Goal: Task Accomplishment & Management: Manage account settings

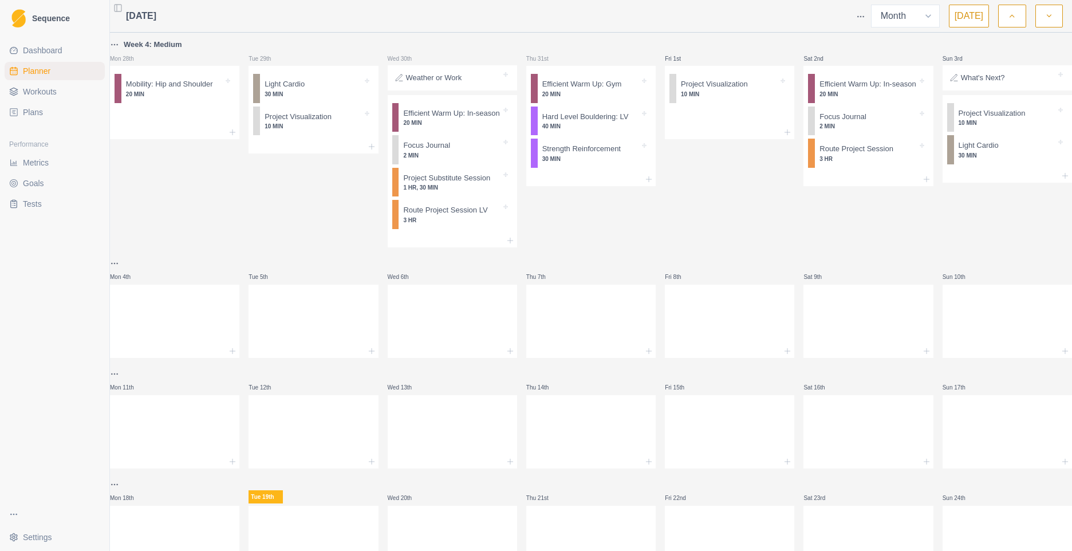
select select "month"
drag, startPoint x: 0, startPoint y: 0, endPoint x: 40, endPoint y: 111, distance: 117.4
click at [40, 111] on span "Plans" at bounding box center [33, 112] width 20 height 11
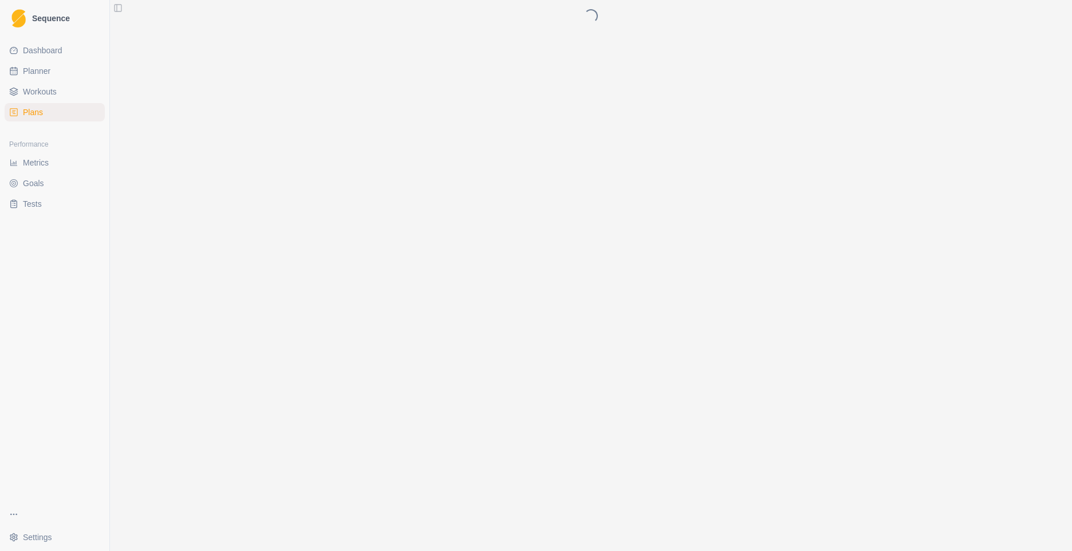
click at [31, 114] on span "Plans" at bounding box center [33, 112] width 20 height 11
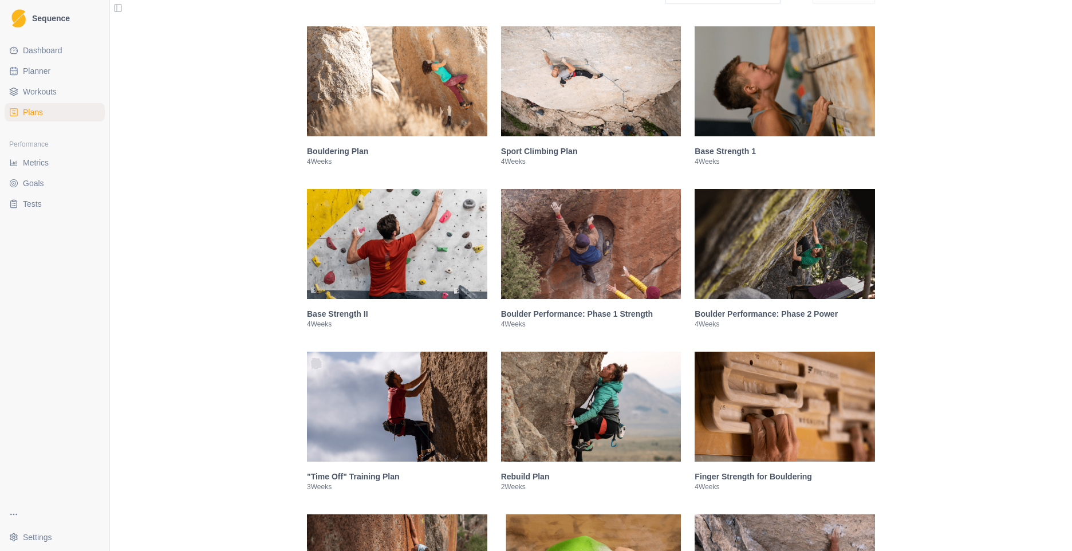
scroll to position [229, 0]
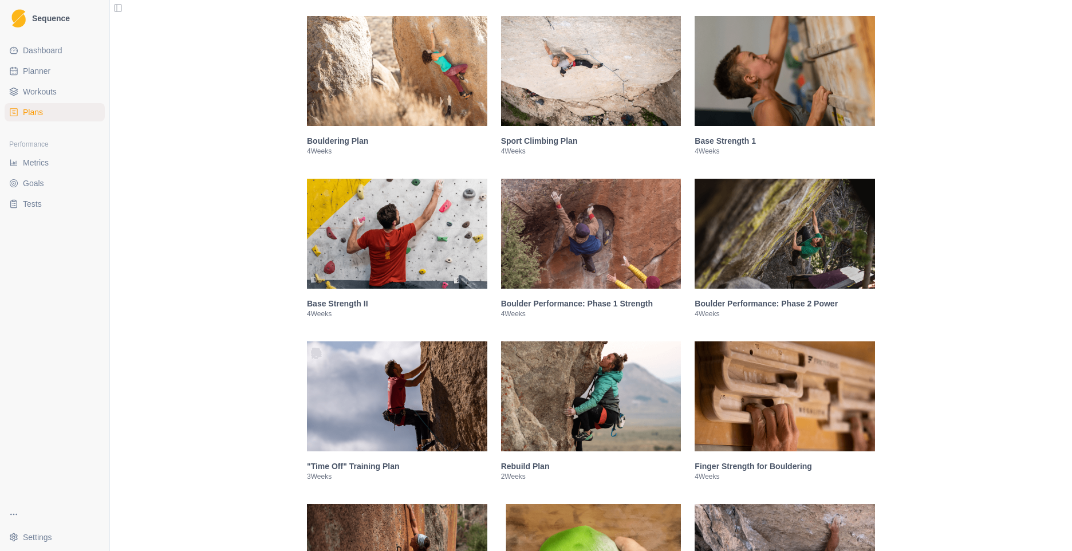
click at [558, 304] on h3 "Boulder Performance: Phase 1 Strength" at bounding box center [591, 303] width 180 height 11
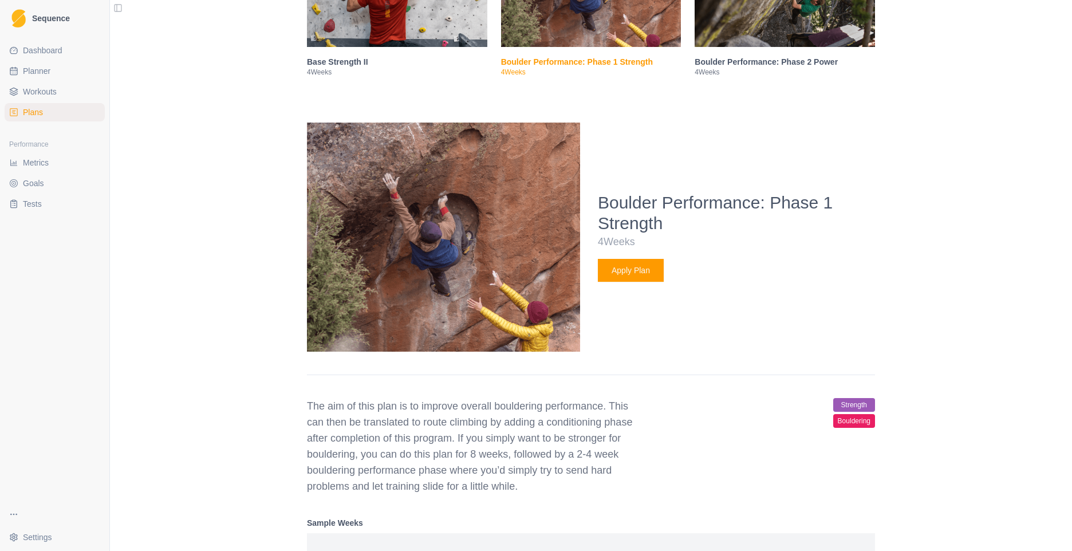
scroll to position [399, 0]
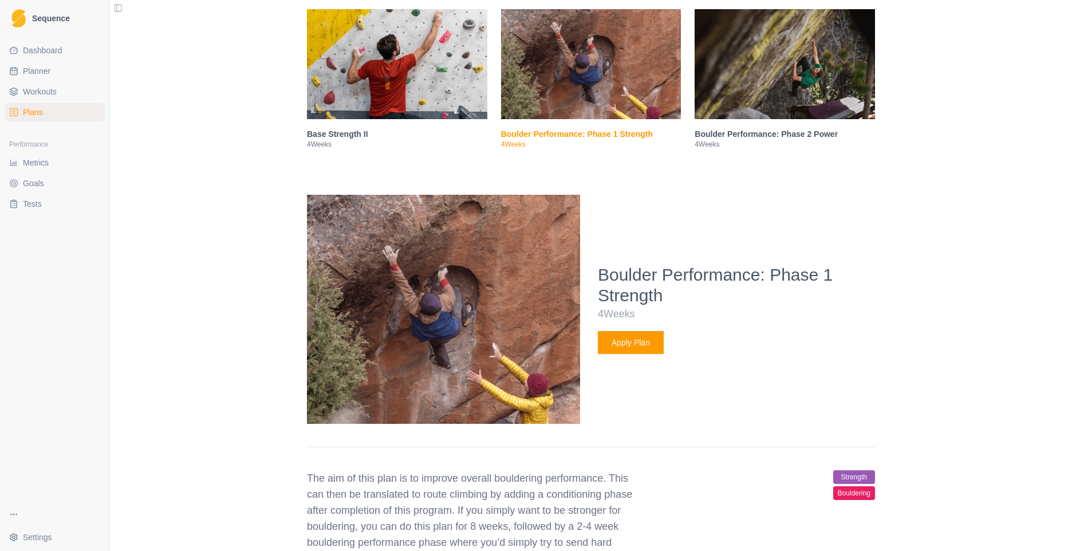
select select "month"
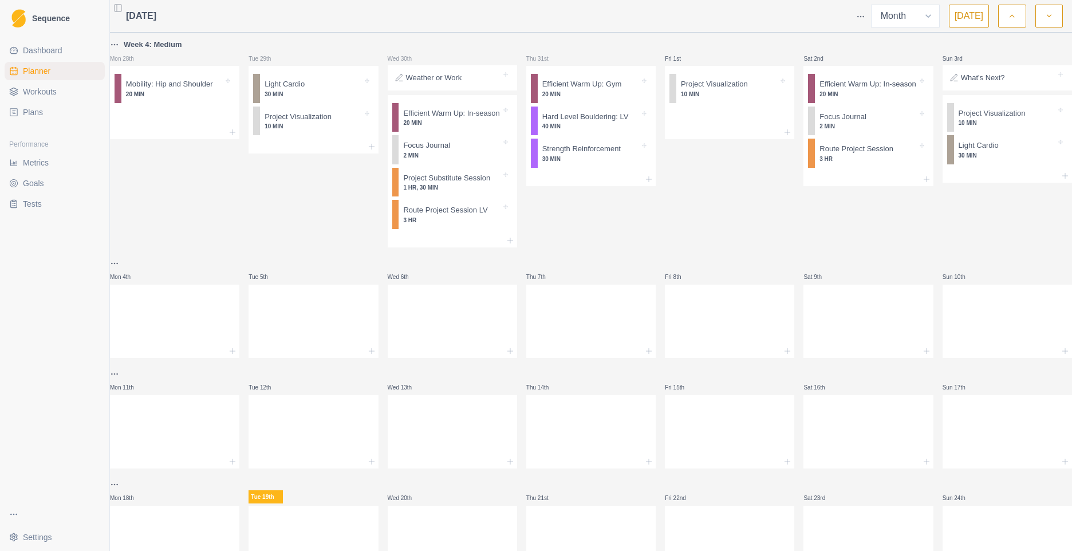
click at [19, 109] on link "Plans" at bounding box center [55, 112] width 100 height 18
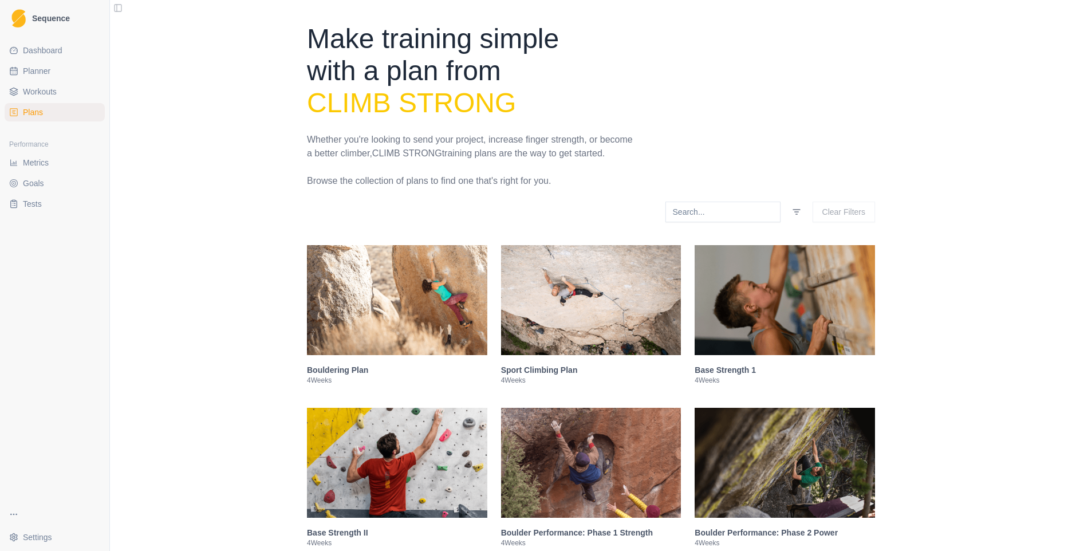
click at [763, 295] on img at bounding box center [785, 300] width 180 height 110
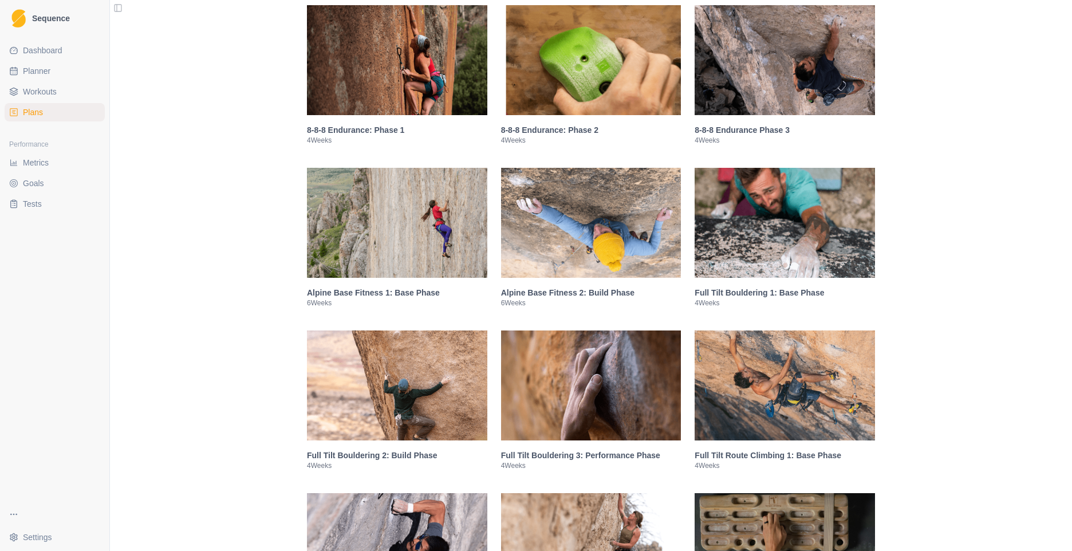
scroll to position [1668, 0]
click at [717, 230] on img at bounding box center [785, 222] width 180 height 110
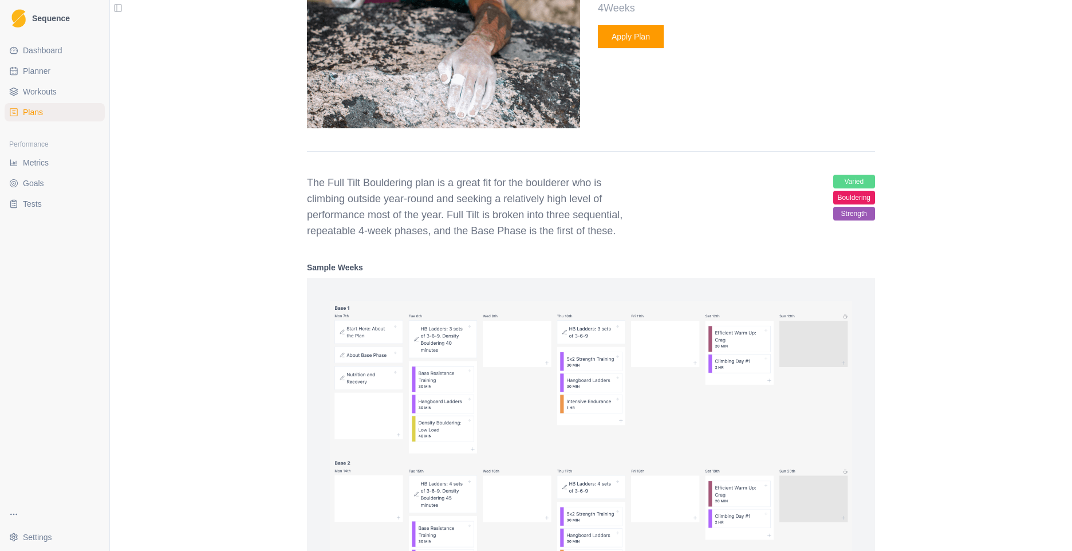
scroll to position [1173, 0]
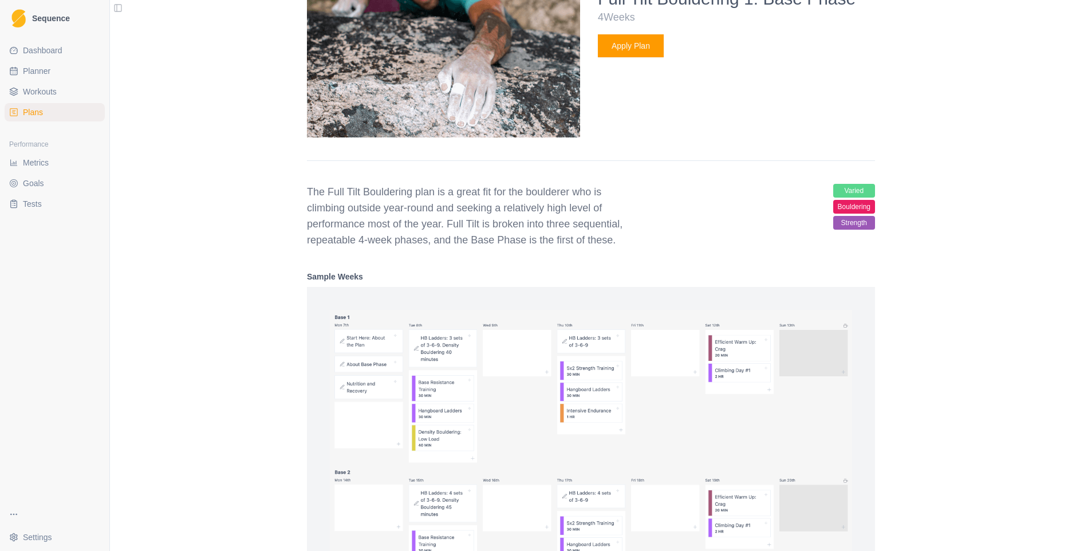
select select "month"
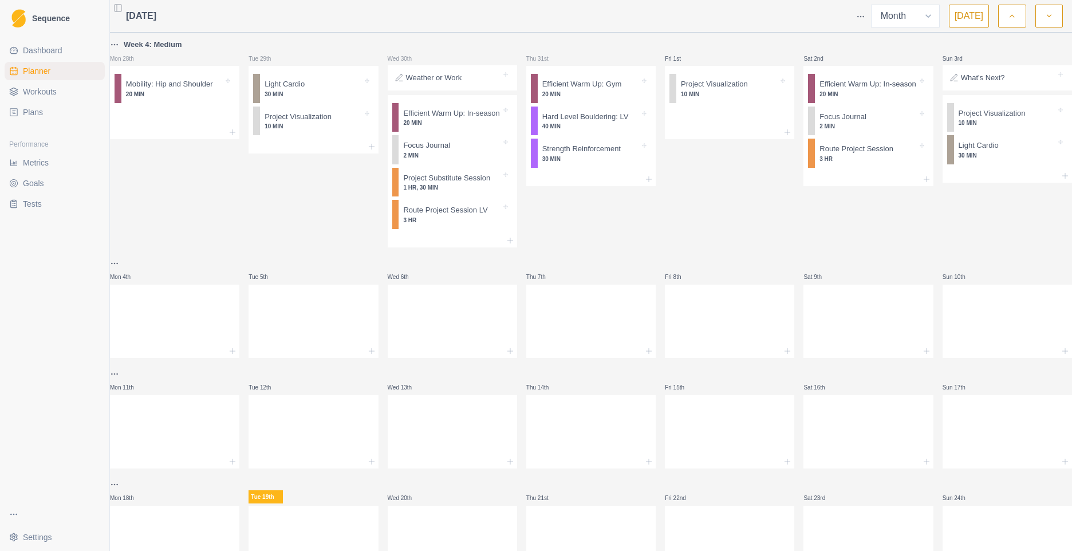
click at [32, 110] on span "Plans" at bounding box center [33, 112] width 20 height 11
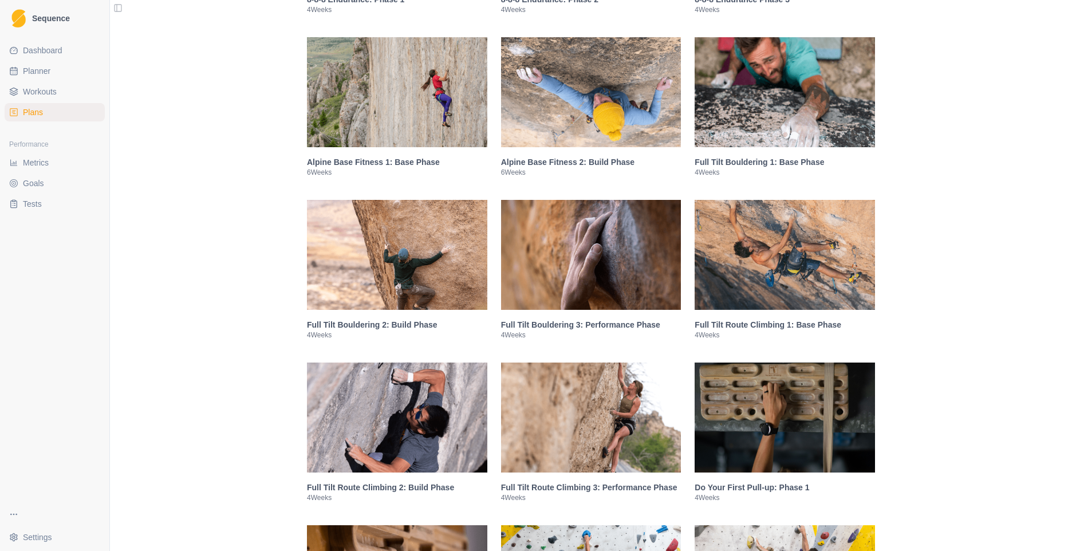
scroll to position [859, 0]
click at [753, 273] on img at bounding box center [785, 254] width 180 height 110
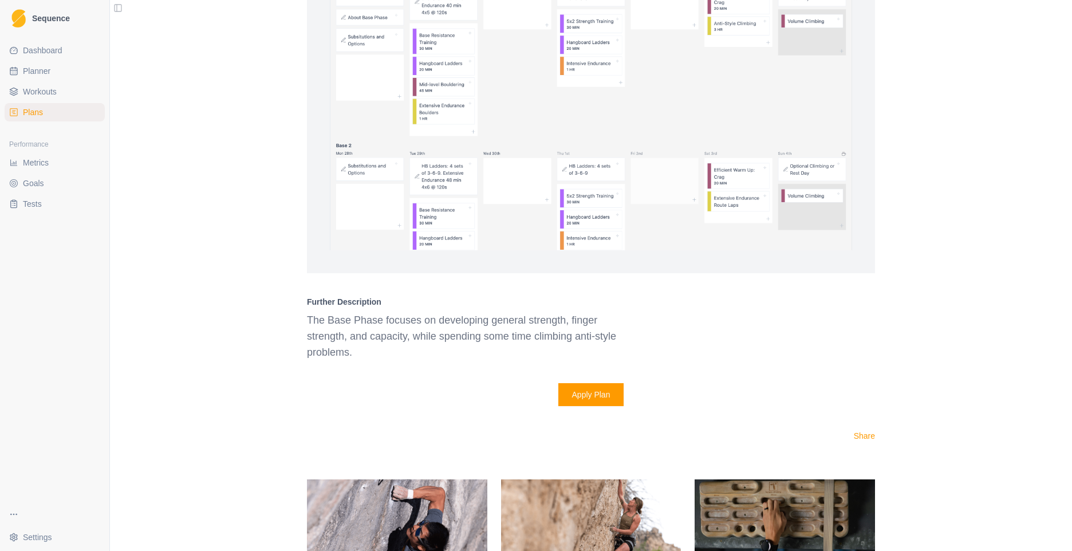
scroll to position [1966, 0]
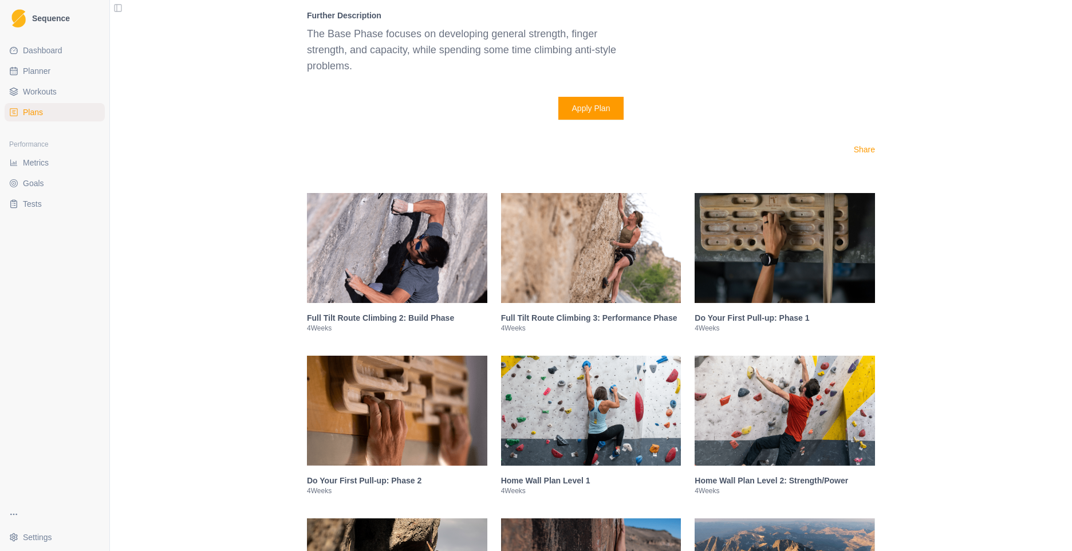
click at [586, 99] on button "Apply Plan" at bounding box center [592, 108] width 66 height 23
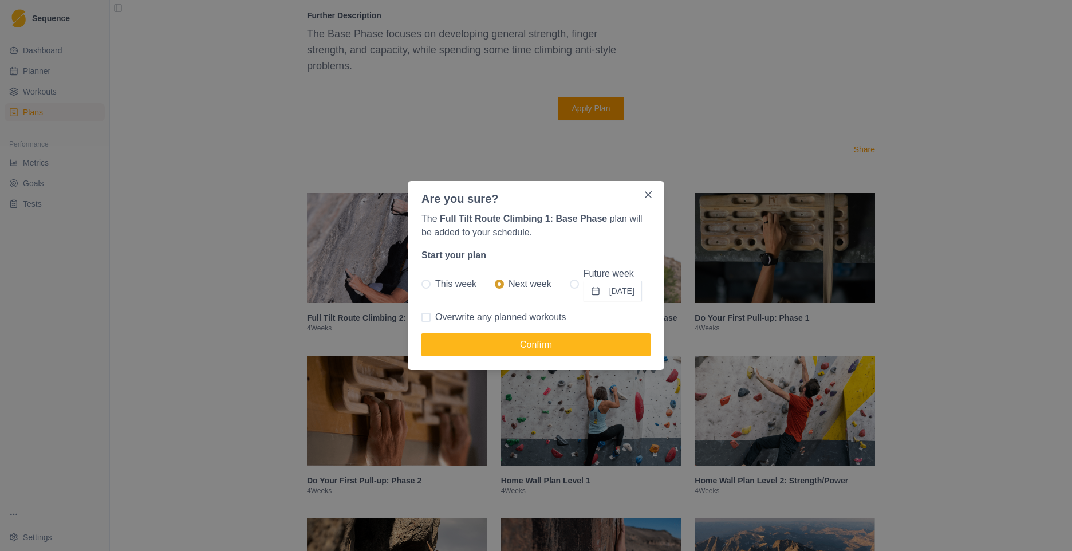
click at [428, 283] on span at bounding box center [426, 284] width 9 height 9
click at [422, 284] on input "This week" at bounding box center [421, 284] width 1 height 1
radio input "true"
click at [541, 347] on button "Confirm" at bounding box center [536, 344] width 229 height 23
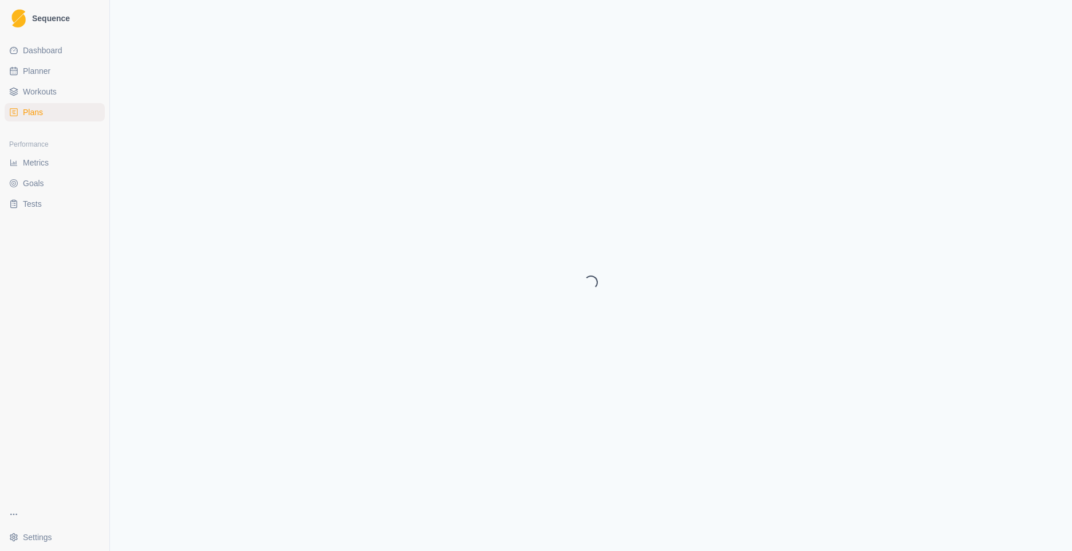
select select "month"
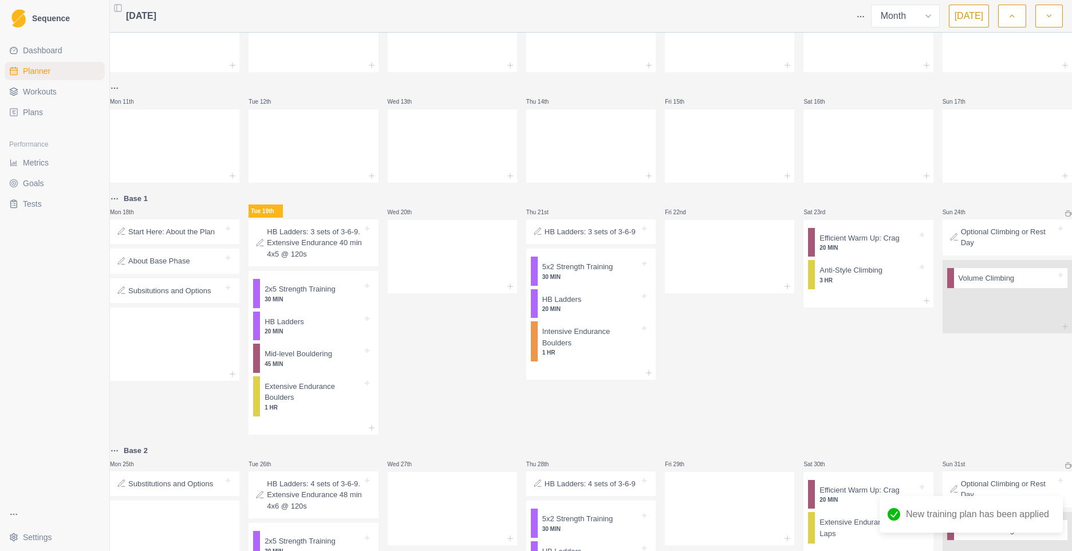
scroll to position [286, 0]
click at [323, 303] on p "30 MIN" at bounding box center [313, 298] width 97 height 9
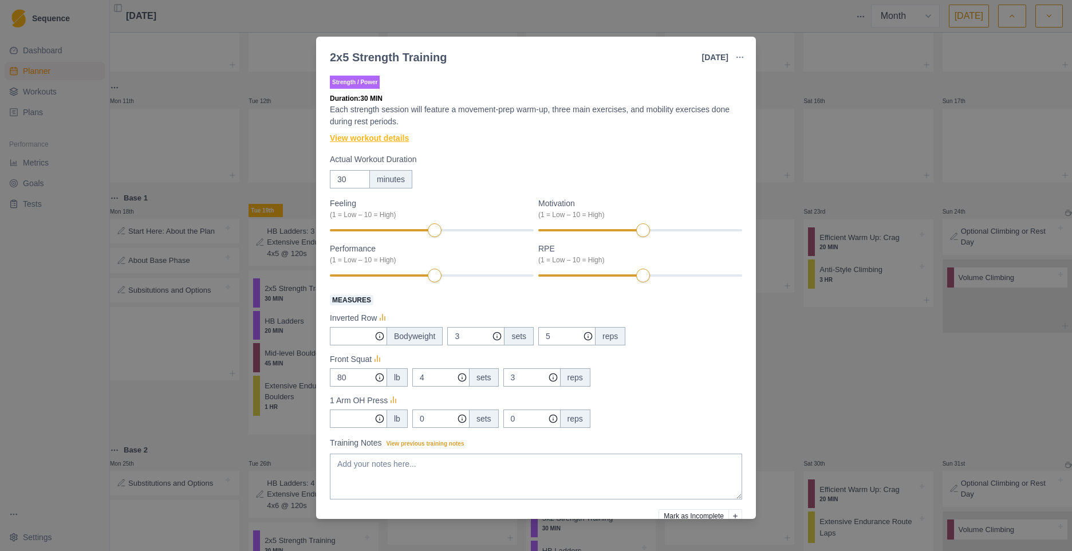
click at [367, 139] on link "View workout details" at bounding box center [369, 138] width 79 height 12
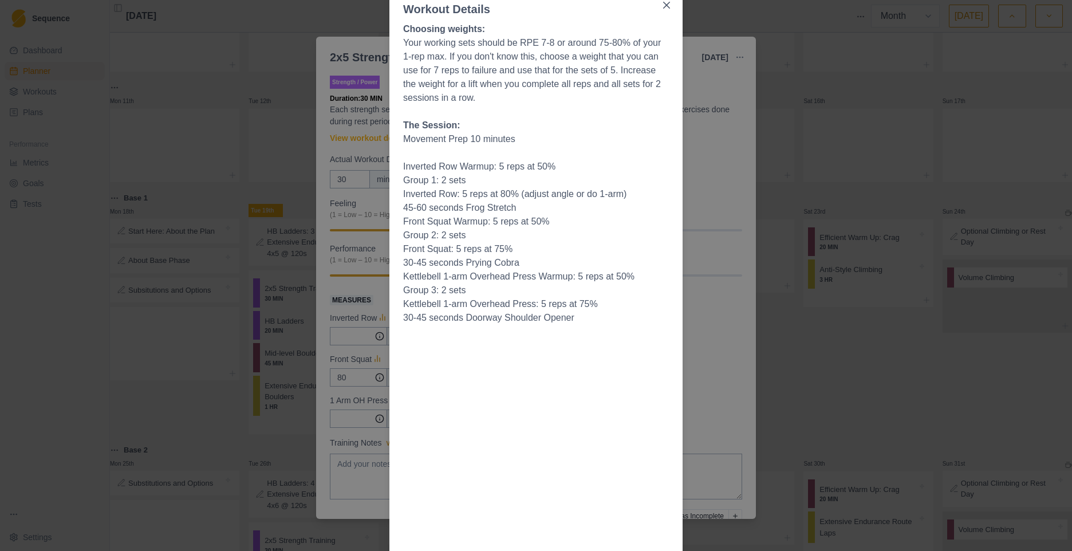
scroll to position [0, 0]
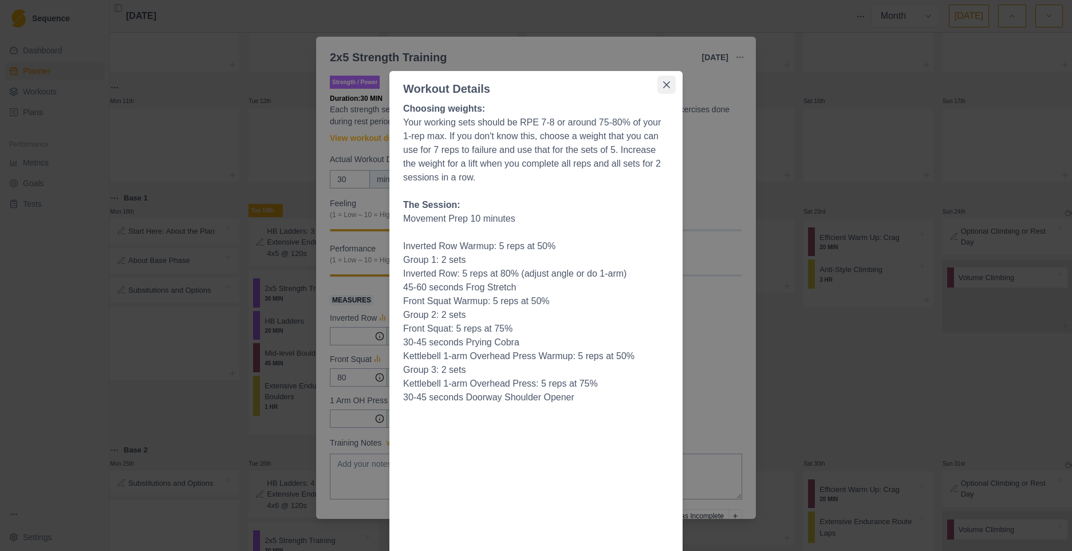
click at [663, 86] on icon "Close" at bounding box center [666, 84] width 7 height 7
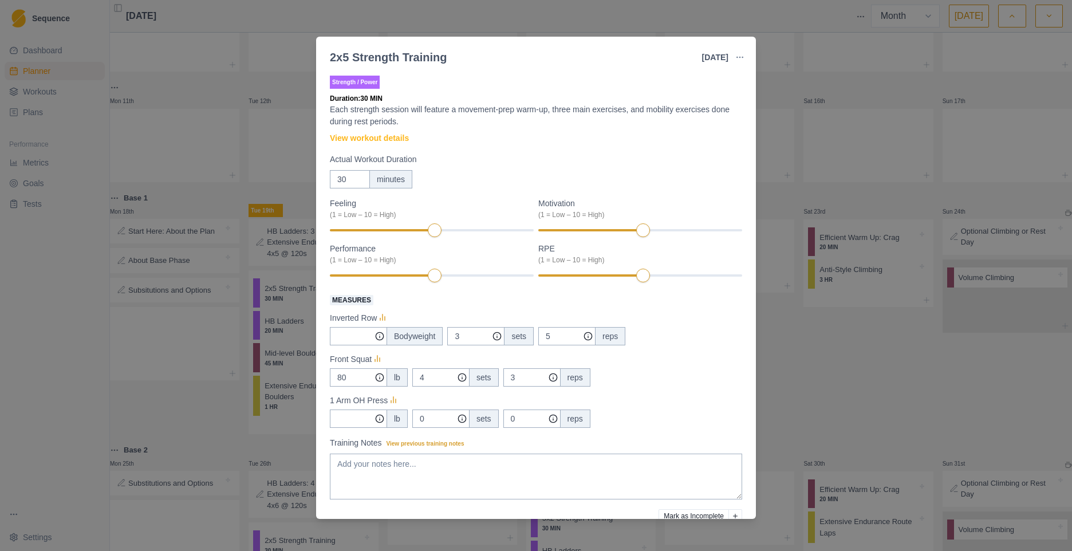
click at [270, 30] on div "2x5 Strength Training [DATE] Link To Goal View Workout Metrics Edit Original Wo…" at bounding box center [536, 275] width 1072 height 551
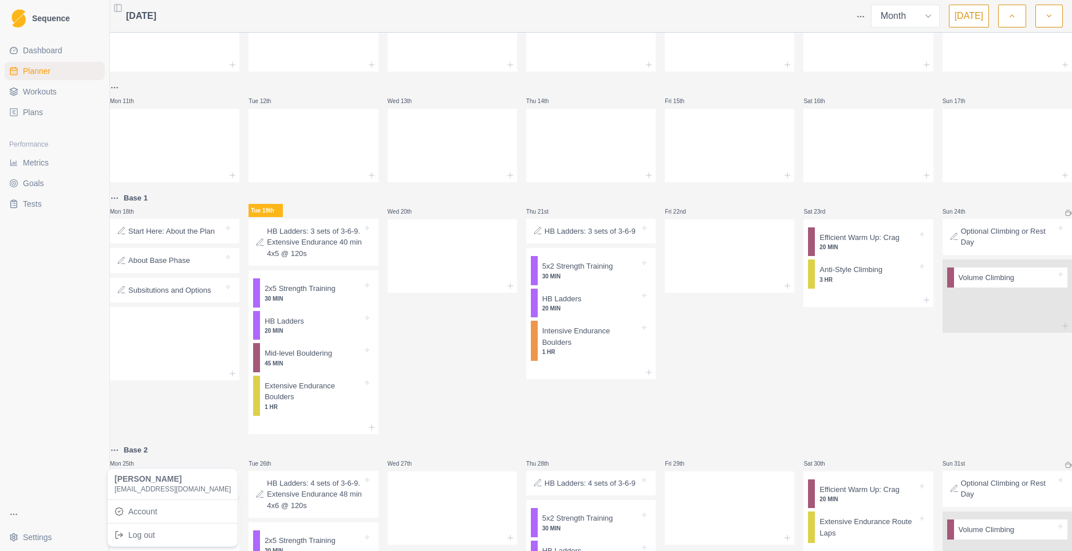
click at [31, 536] on html "Sequence Dashboard Planner Workouts Plans Performance Metrics Goals Tests Setti…" at bounding box center [536, 275] width 1072 height 551
click at [139, 512] on link "Account" at bounding box center [172, 511] width 125 height 18
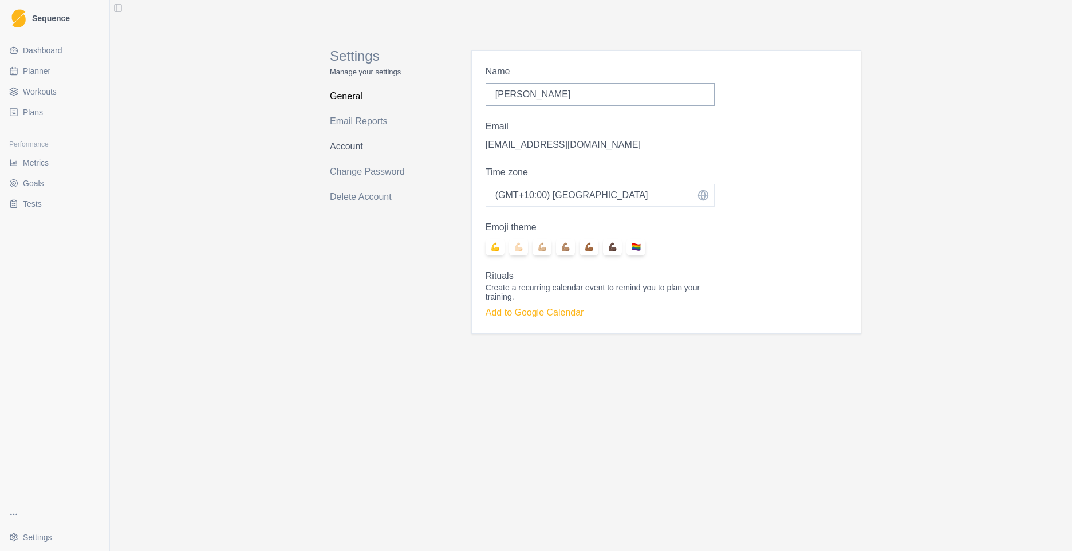
click at [352, 144] on link "Account" at bounding box center [375, 146] width 91 height 18
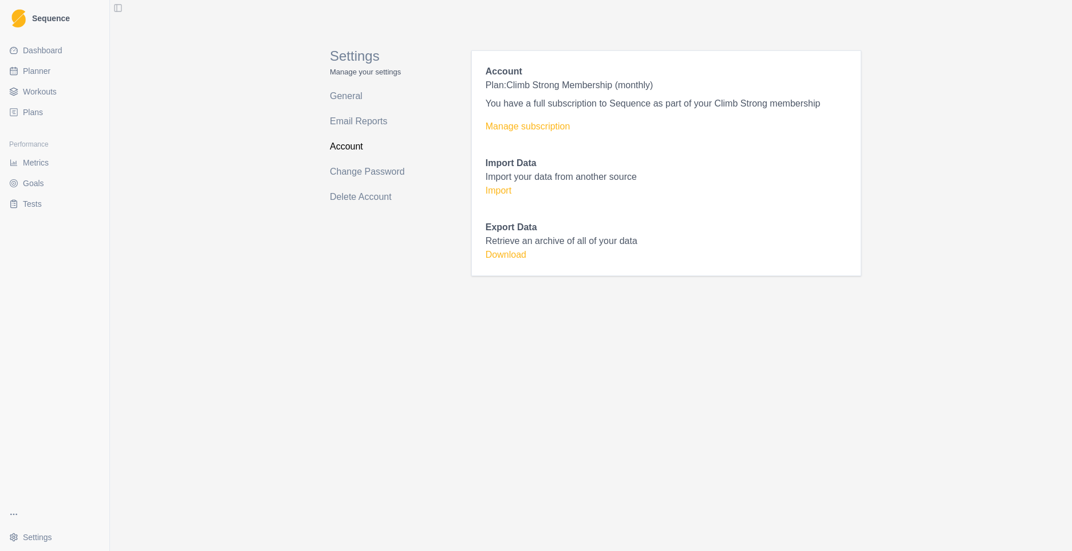
click at [38, 165] on span "Metrics" at bounding box center [36, 162] width 26 height 11
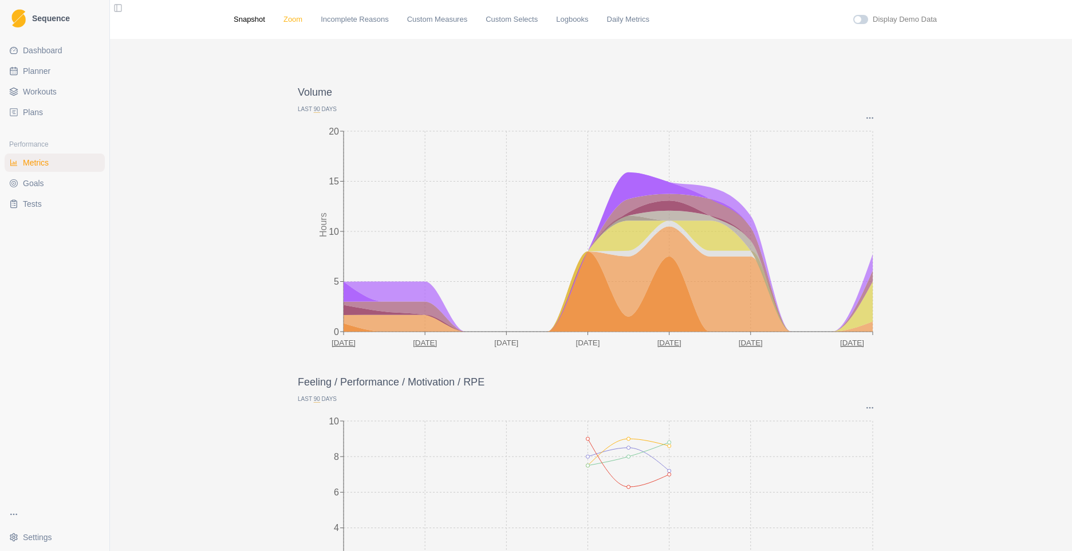
click at [287, 18] on link "Zoom" at bounding box center [293, 19] width 19 height 11
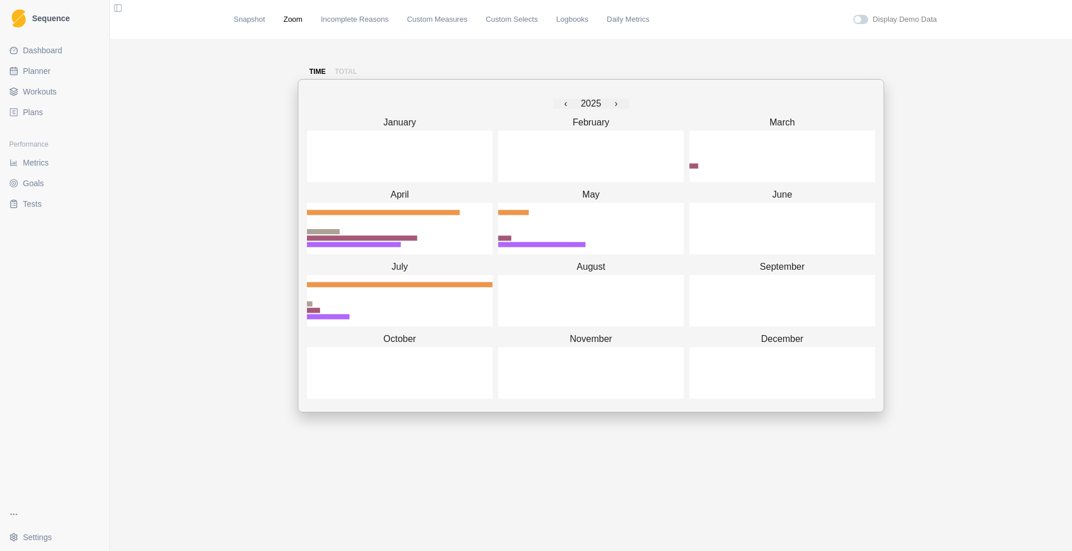
click at [350, 22] on link "Incomplete Reasons" at bounding box center [355, 19] width 68 height 11
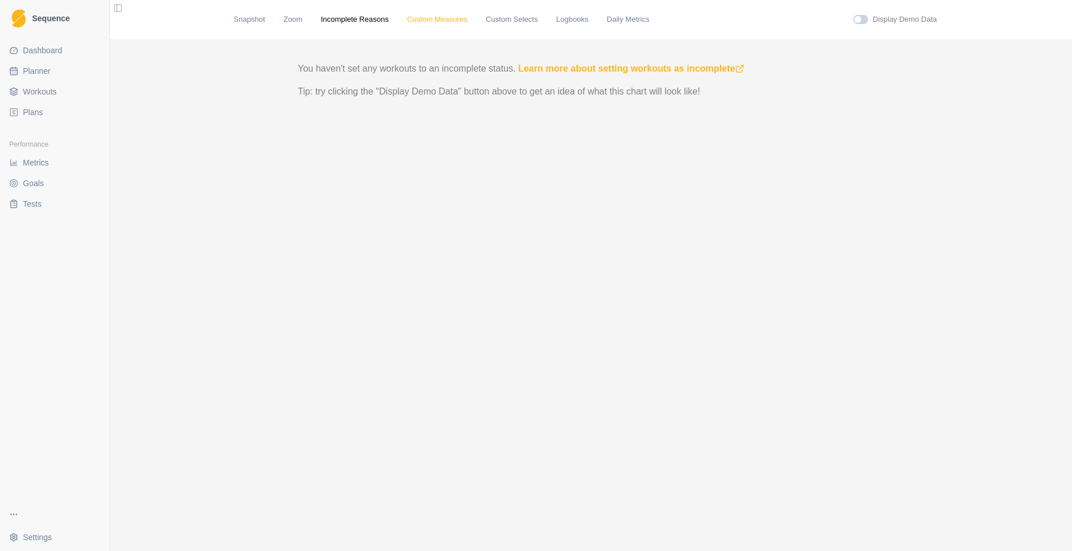
click at [441, 21] on link "Custom Measures" at bounding box center [437, 19] width 60 height 11
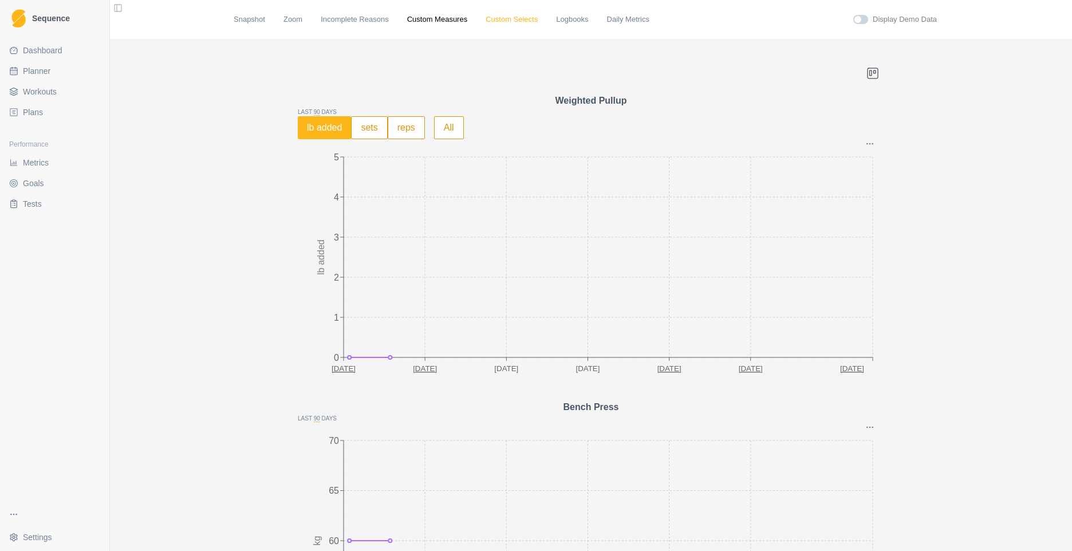
click at [505, 20] on link "Custom Selects" at bounding box center [512, 19] width 52 height 11
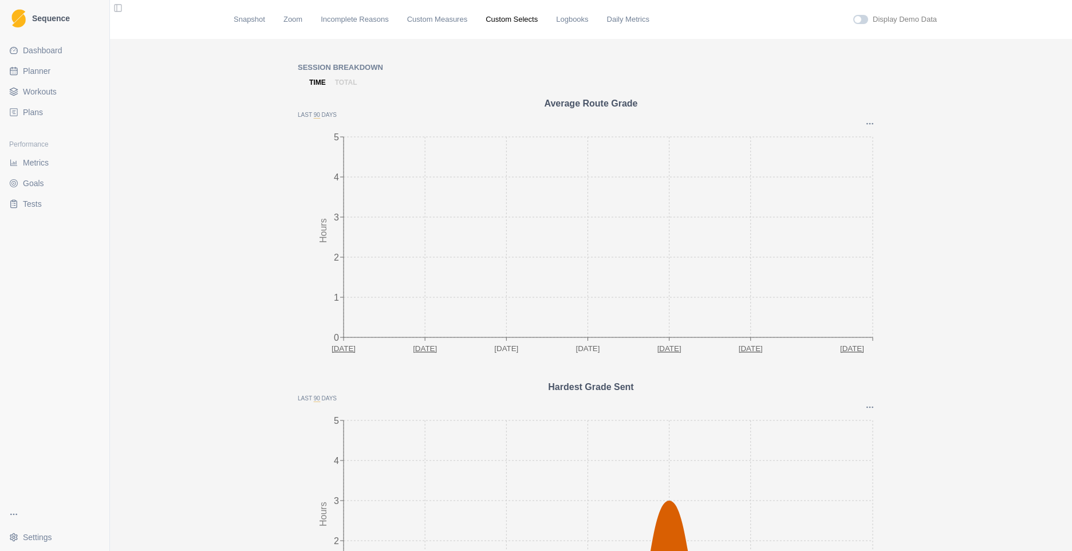
click at [556, 21] on link "Logbooks" at bounding box center [572, 19] width 32 height 11
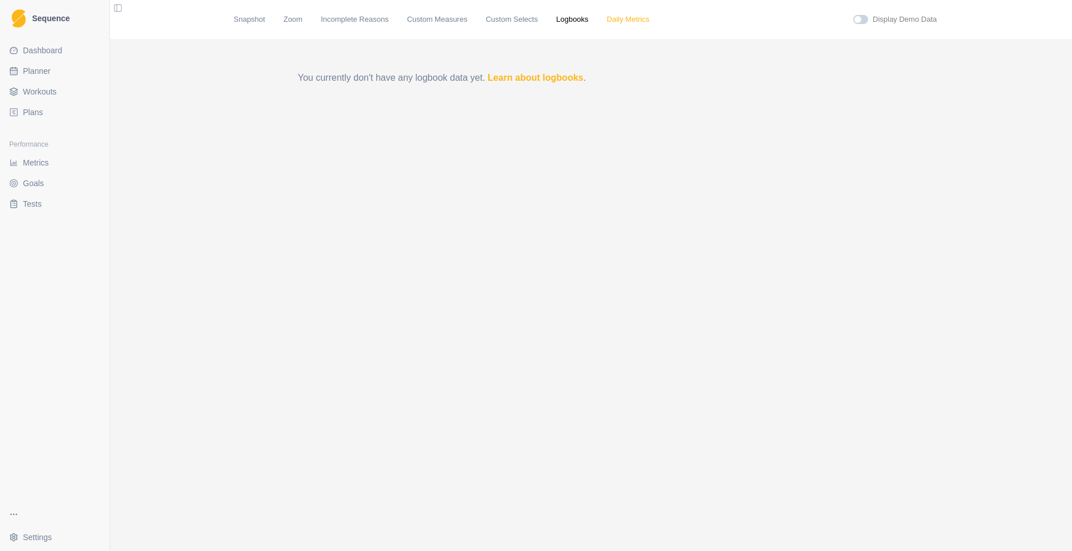
click at [613, 22] on link "Daily Metrics" at bounding box center [628, 19] width 42 height 11
click at [117, 9] on button "Toggle Sidebar" at bounding box center [118, 8] width 16 height 16
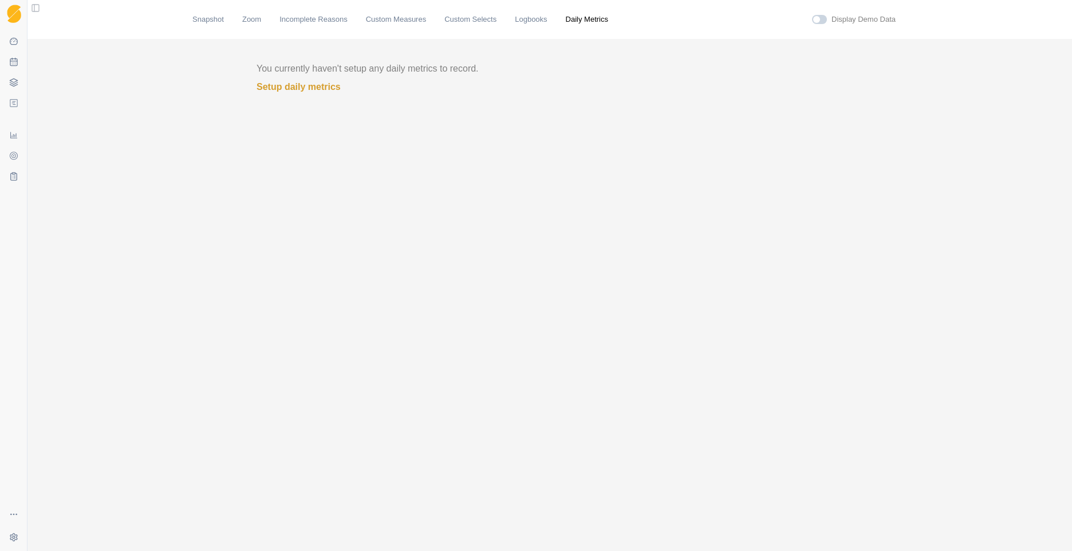
click at [37, 7] on button "Toggle Sidebar" at bounding box center [35, 8] width 16 height 16
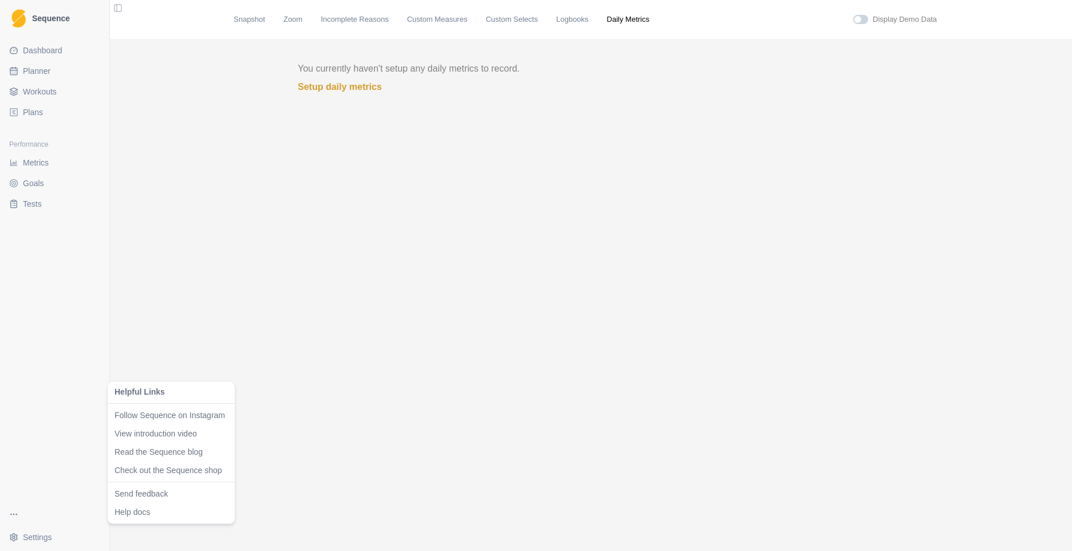
click at [13, 514] on html "Sequence Dashboard Planner Workouts Plans Performance Metrics Goals Tests Setti…" at bounding box center [536, 275] width 1072 height 551
click at [154, 517] on link "Help docs" at bounding box center [171, 511] width 113 height 11
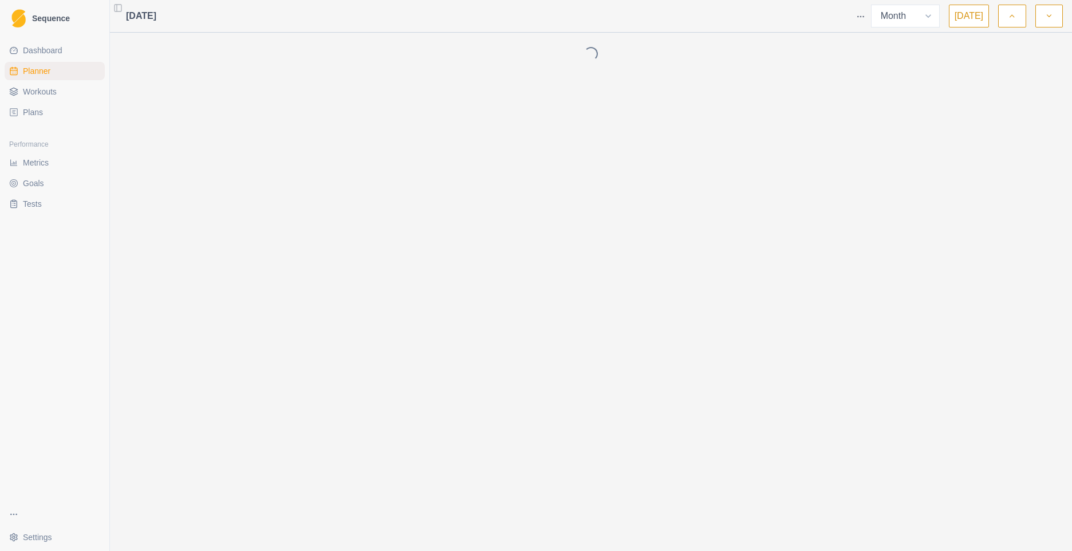
select select "month"
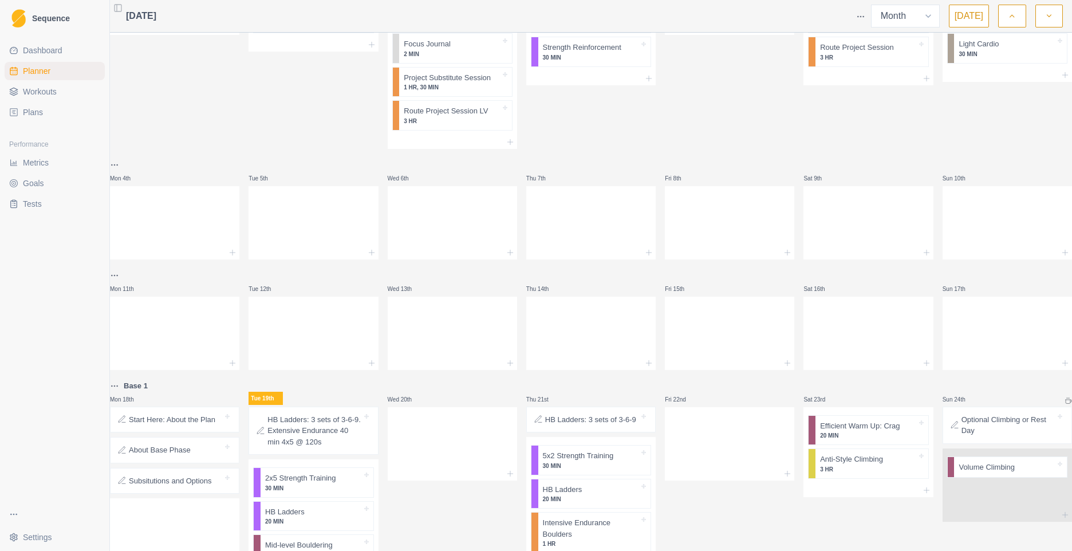
scroll to position [286, 0]
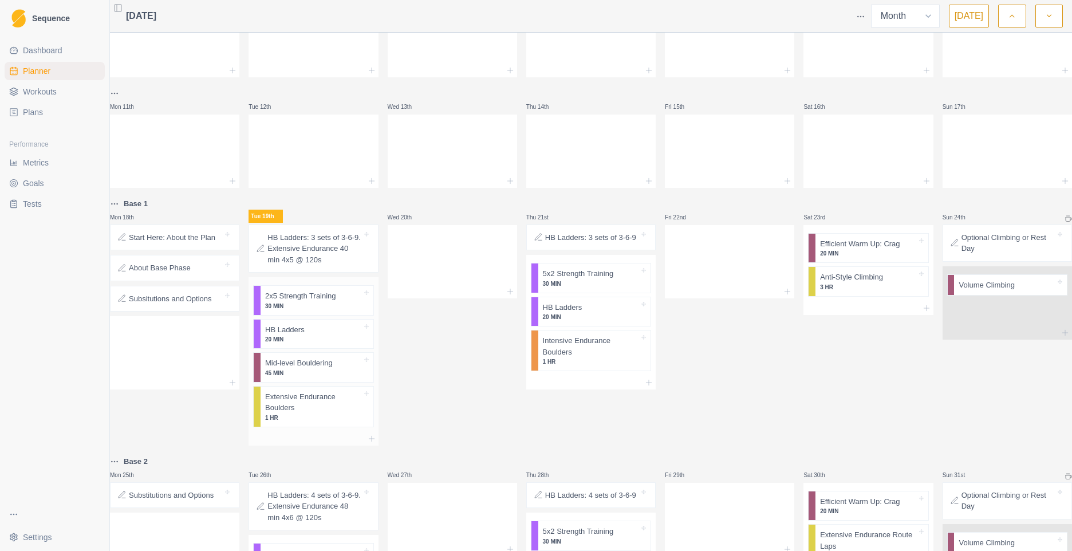
click at [298, 302] on p "2x5 Strength Training" at bounding box center [300, 295] width 71 height 11
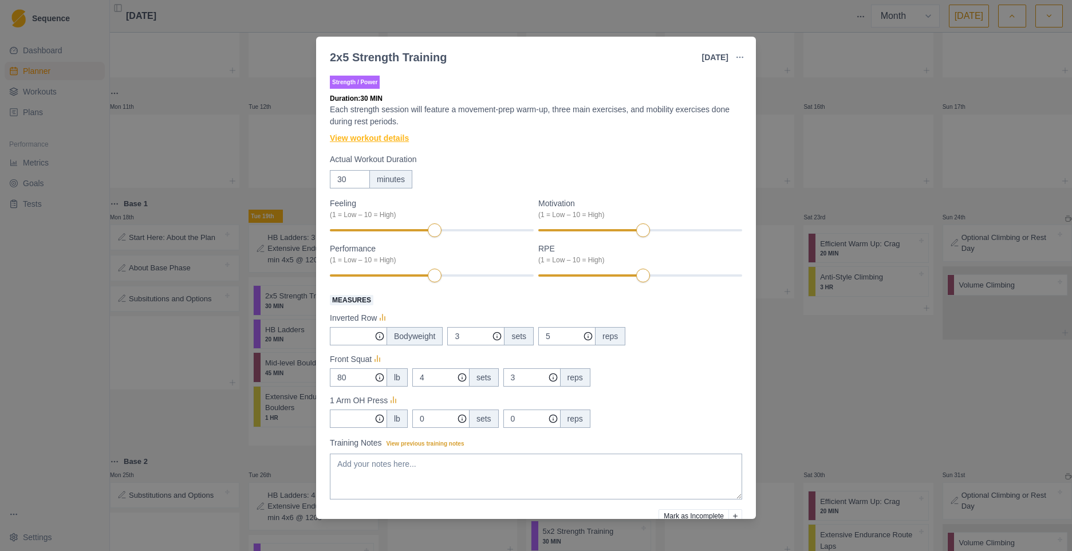
click at [380, 136] on link "View workout details" at bounding box center [369, 138] width 79 height 12
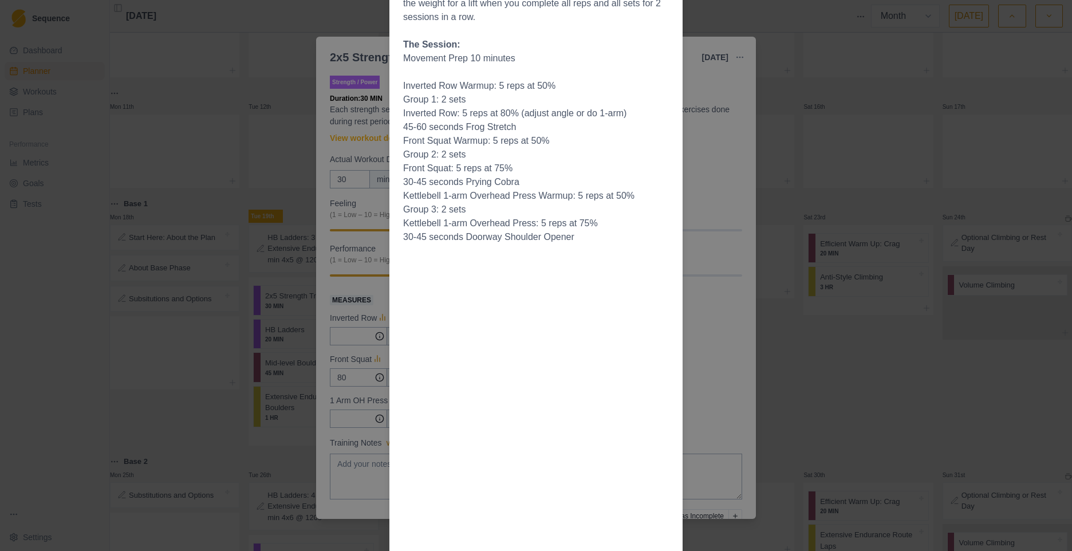
scroll to position [344, 0]
